Goal: Task Accomplishment & Management: Manage account settings

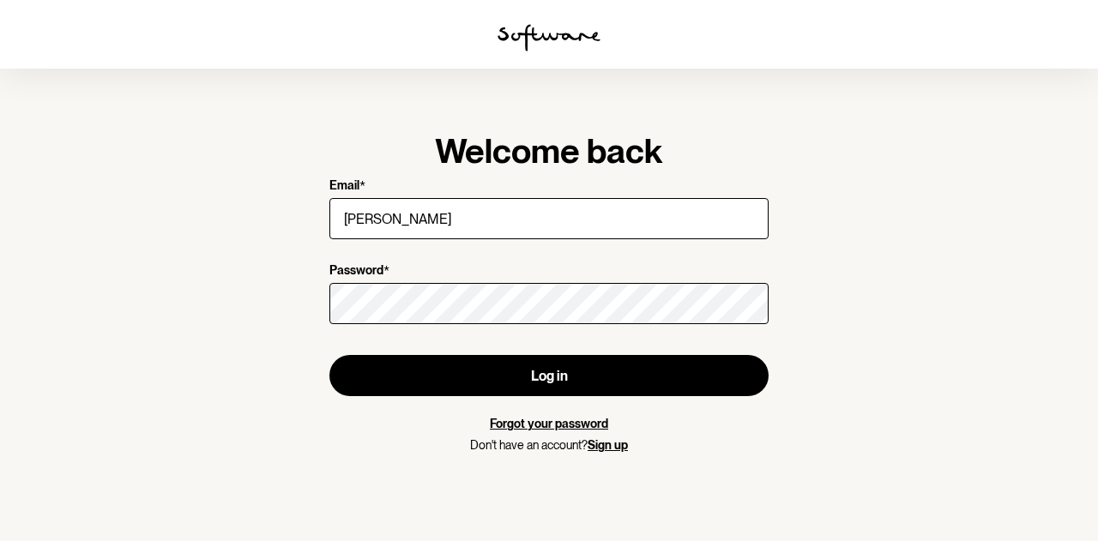
type input "[EMAIL_ADDRESS][DOMAIN_NAME]"
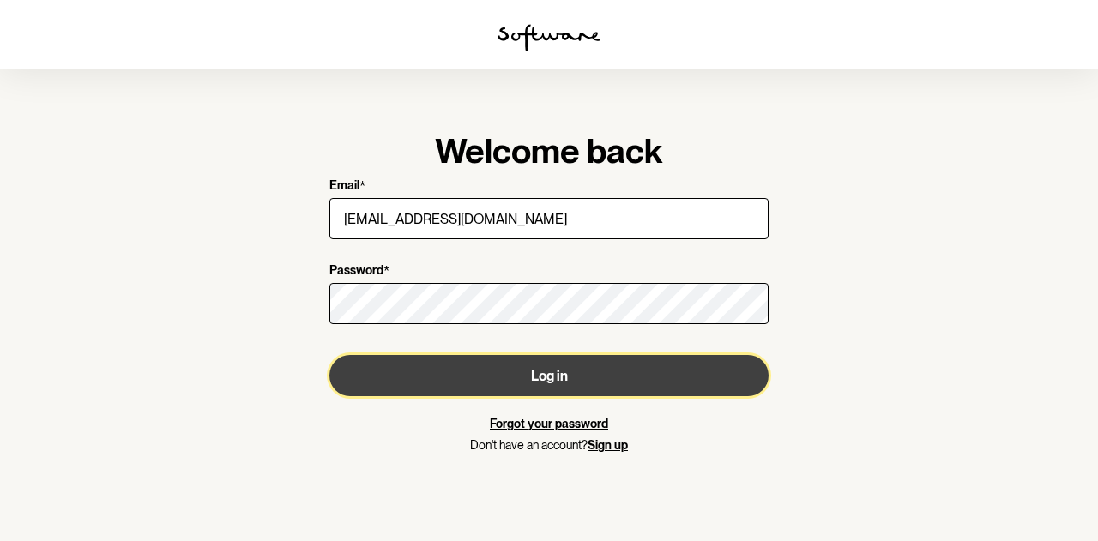
click at [510, 373] on button "Log in" at bounding box center [548, 375] width 439 height 41
click at [446, 384] on button "Log in" at bounding box center [548, 375] width 439 height 41
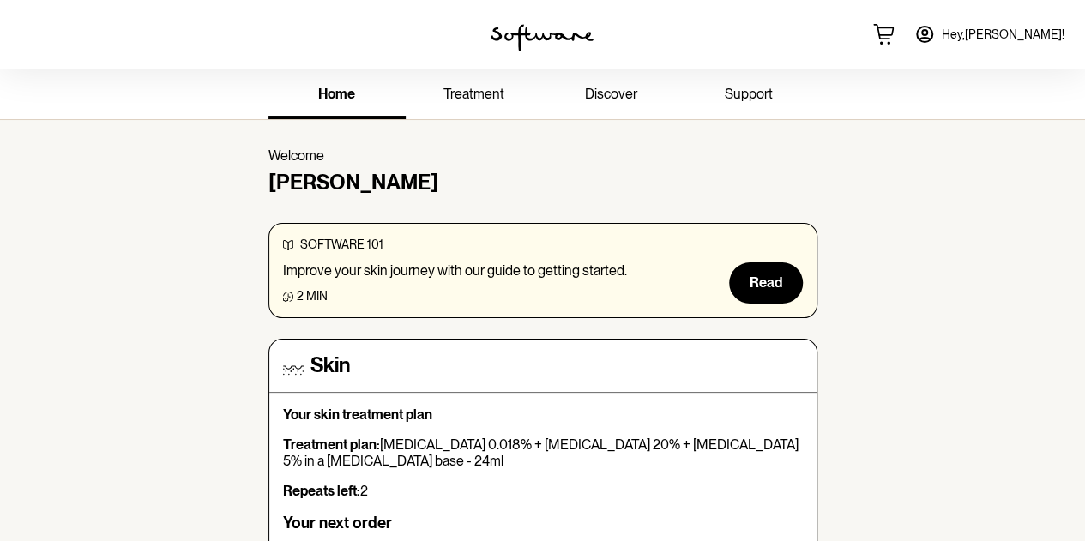
click at [935, 32] on icon at bounding box center [925, 34] width 21 height 21
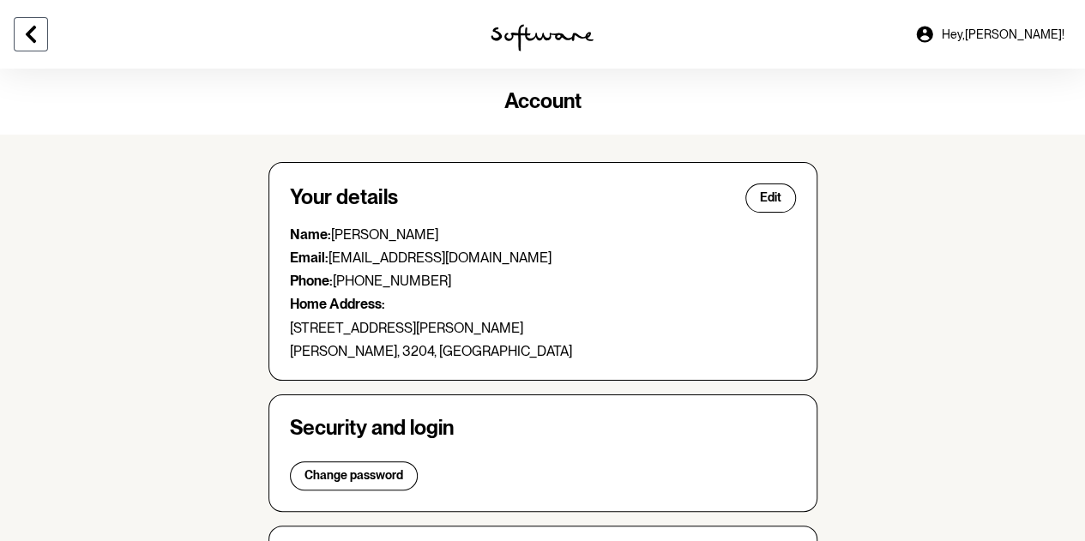
drag, startPoint x: 31, startPoint y: 37, endPoint x: 26, endPoint y: 28, distance: 10.0
click at [27, 35] on icon at bounding box center [31, 34] width 10 height 17
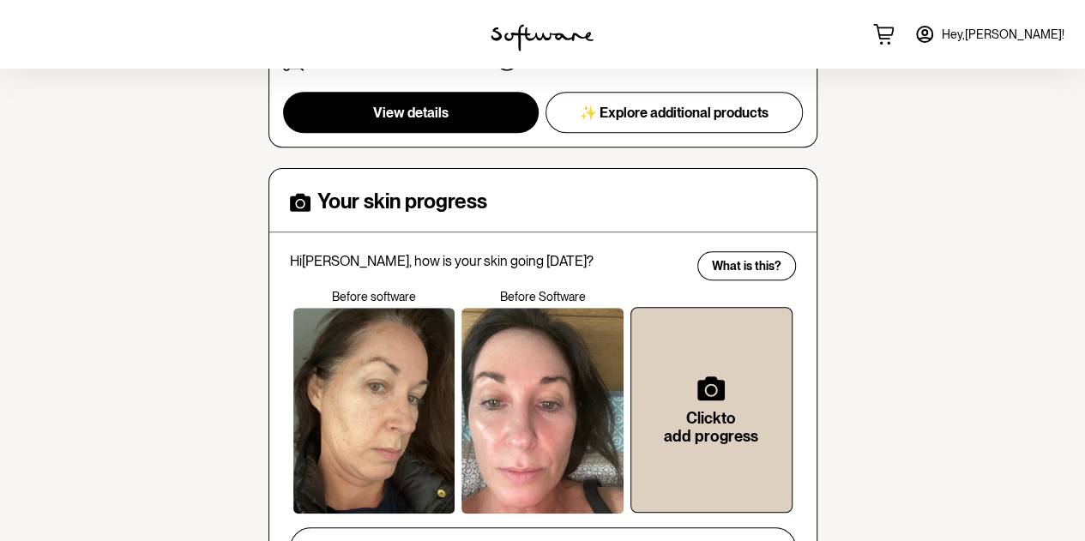
scroll to position [686, 0]
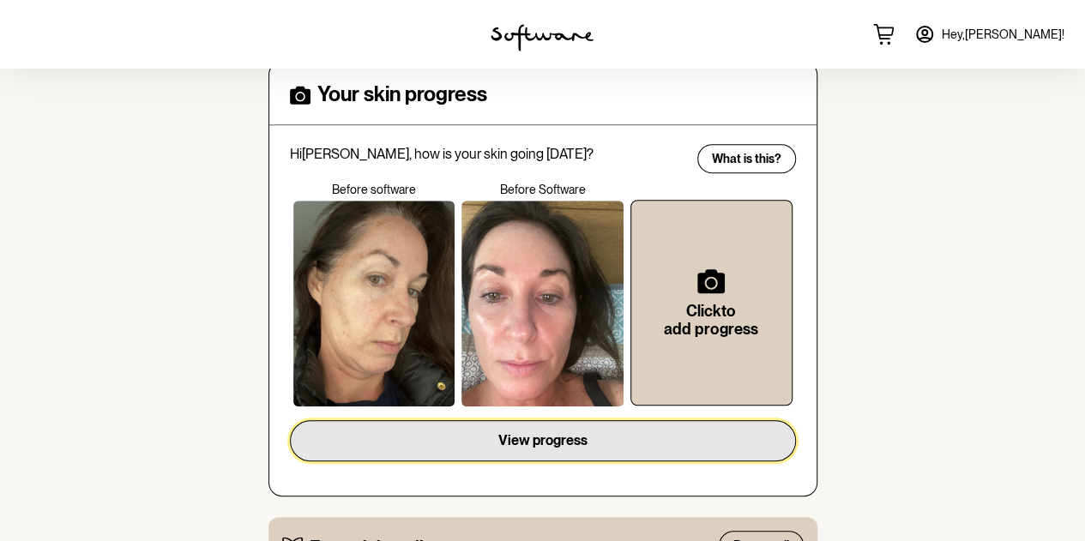
click at [538, 438] on span "View progress" at bounding box center [543, 440] width 89 height 16
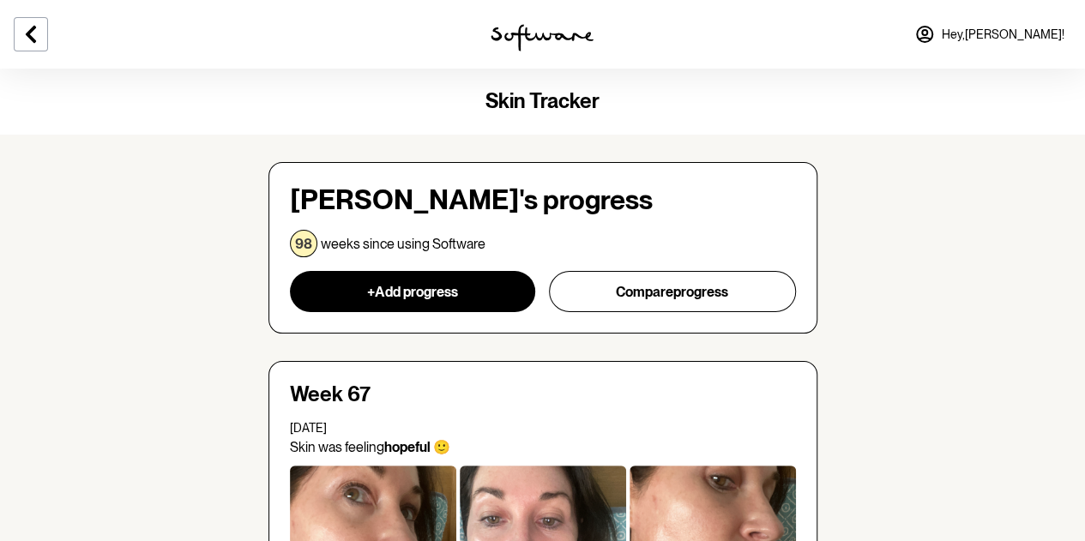
click at [1035, 32] on span "Hey, [PERSON_NAME] !" at bounding box center [1003, 34] width 123 height 15
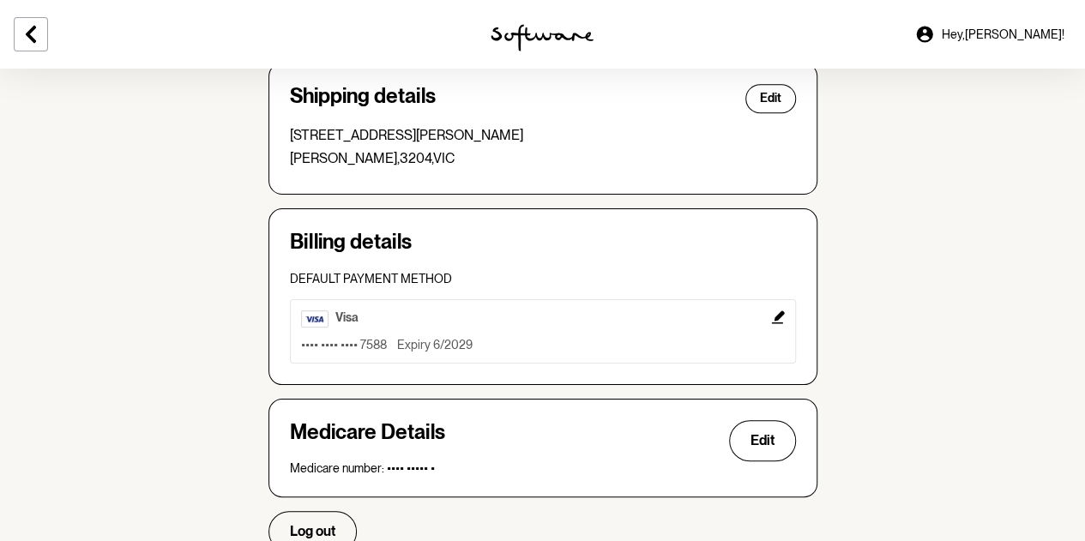
scroll to position [525, 0]
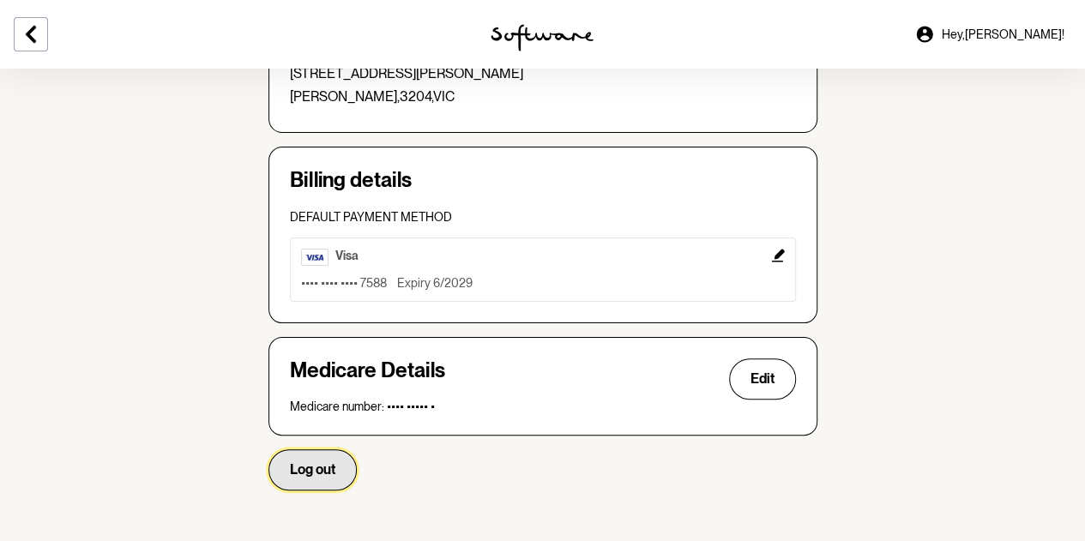
click at [298, 475] on span "Log out" at bounding box center [312, 470] width 45 height 16
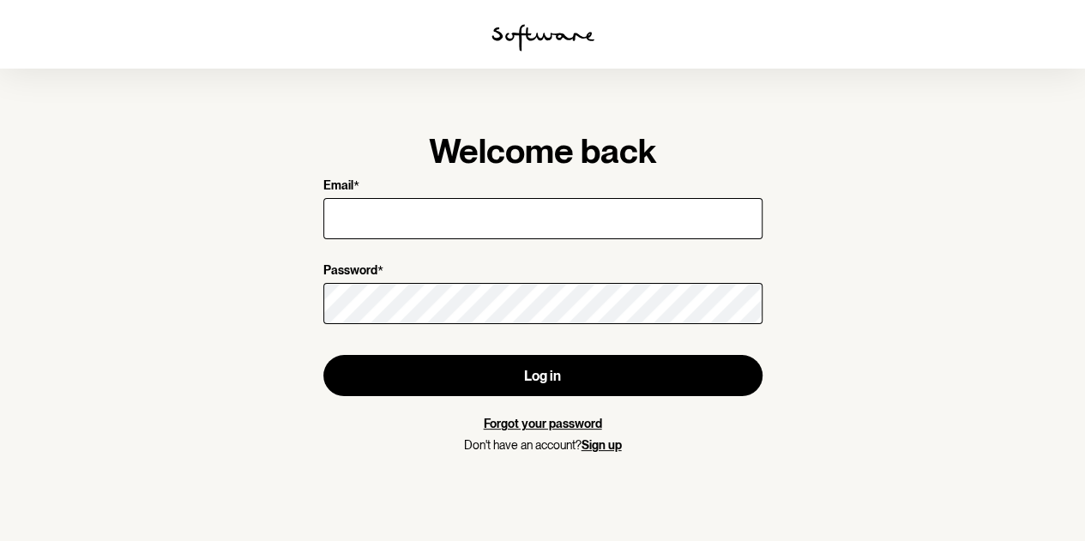
type input "[EMAIL_ADDRESS][DOMAIN_NAME]"
